Goal: Transaction & Acquisition: Purchase product/service

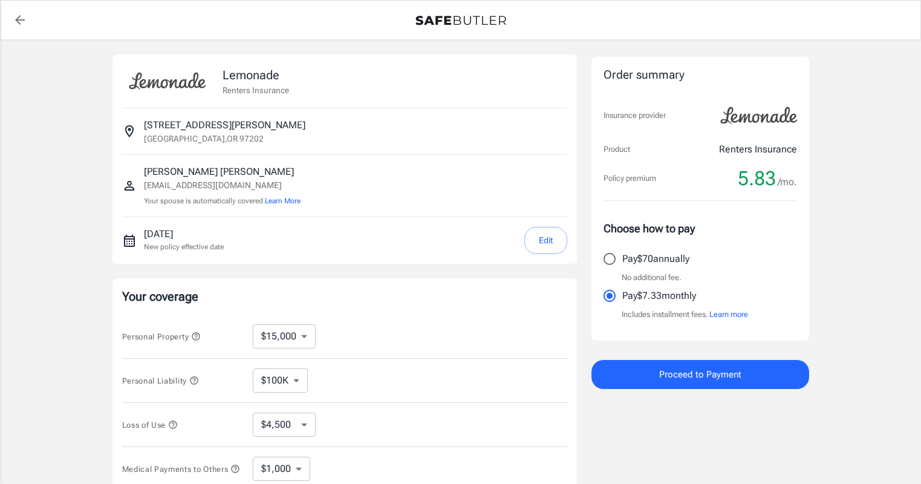
select select "15000"
select select "500"
select select "15000"
select select "500"
click at [20, 16] on icon "back to quotes" at bounding box center [20, 20] width 15 height 15
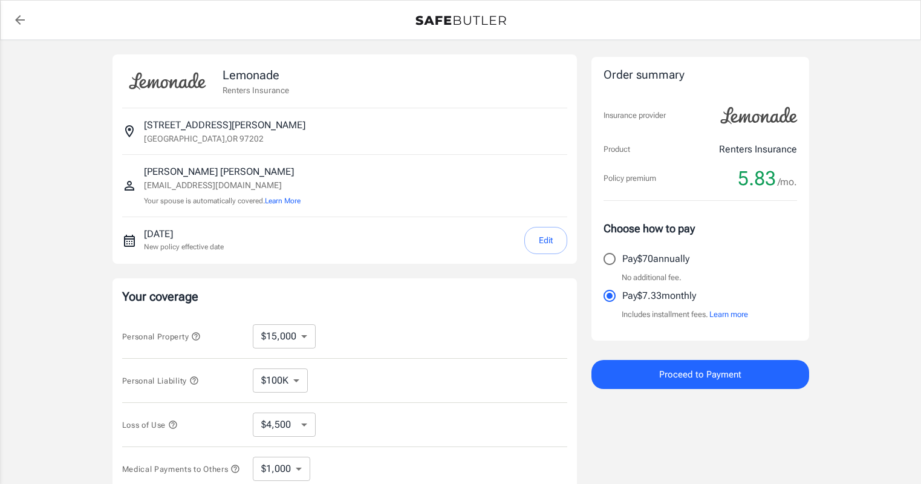
select select "15000"
select select "500"
